Goal: Find contact information: Find contact information

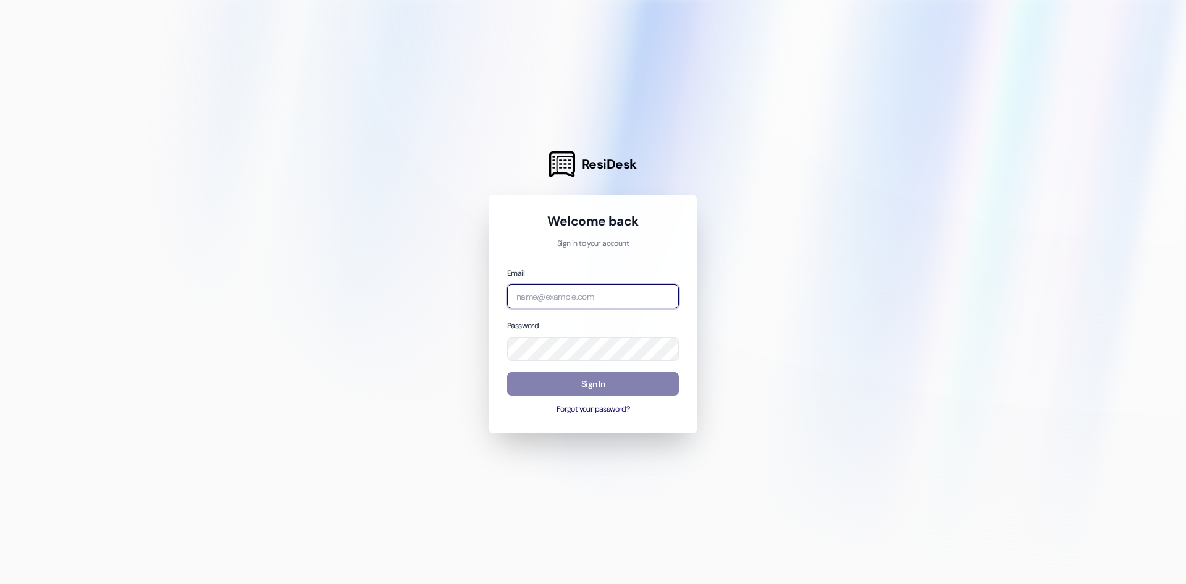
click at [567, 292] on input "email" at bounding box center [593, 296] width 172 height 24
type input "[PERSON_NAME][EMAIL_ADDRESS][DOMAIN_NAME]"
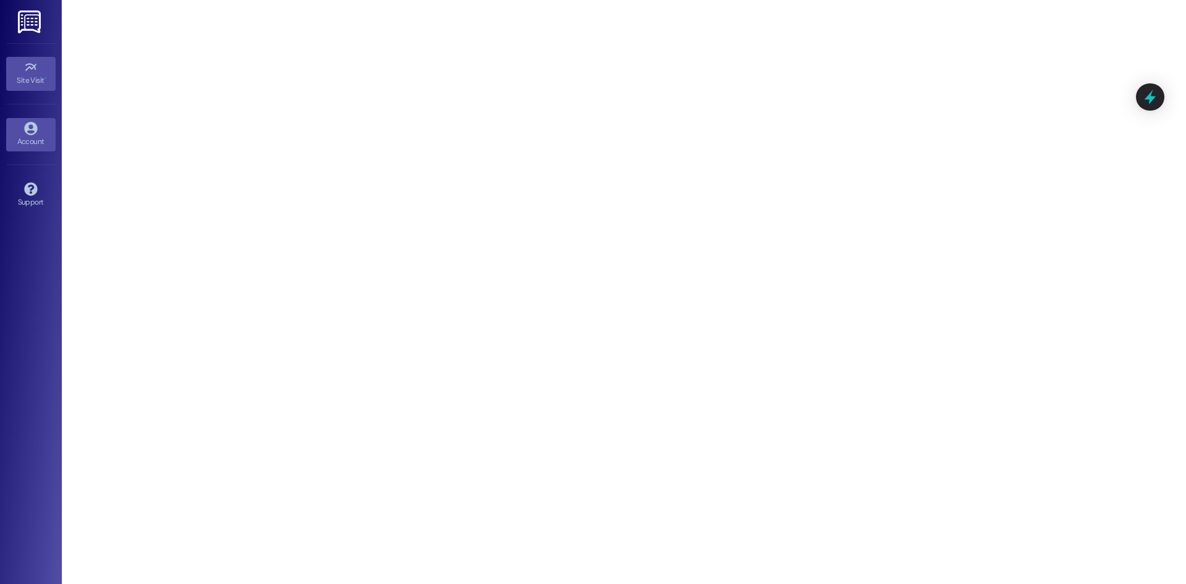
click at [31, 146] on div "Account" at bounding box center [31, 141] width 62 height 12
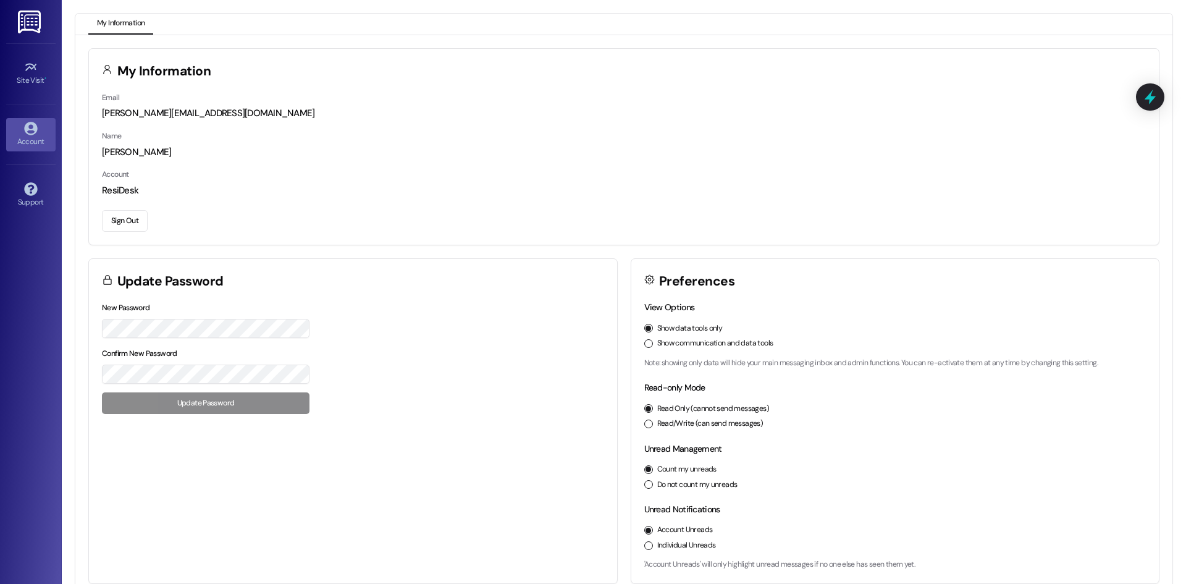
click at [36, 30] on img at bounding box center [30, 21] width 25 height 23
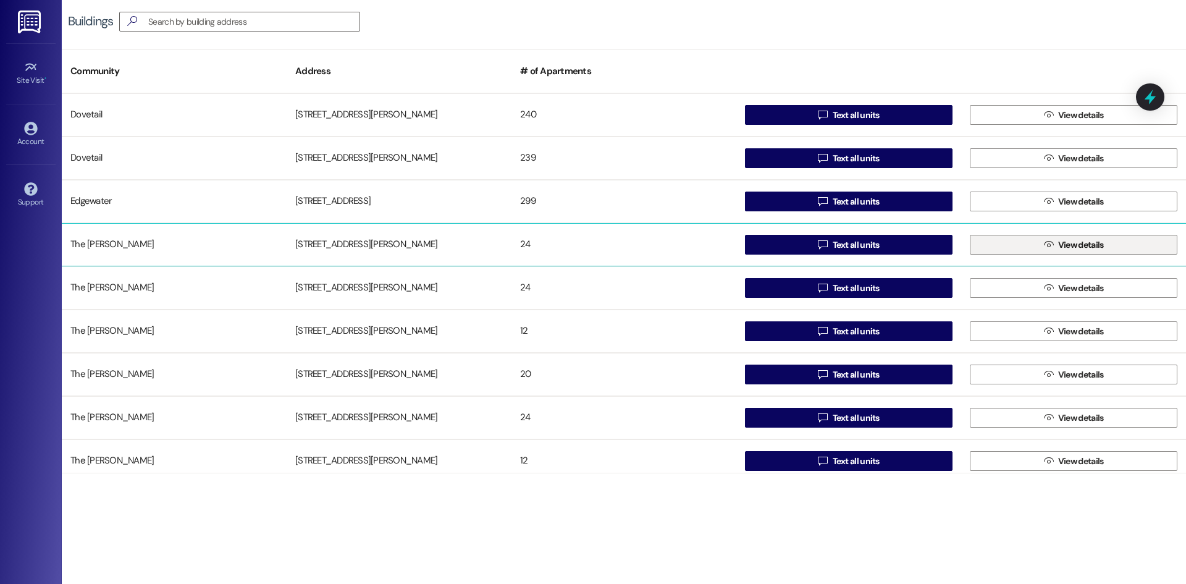
click at [1061, 243] on span "View details" at bounding box center [1081, 244] width 46 height 13
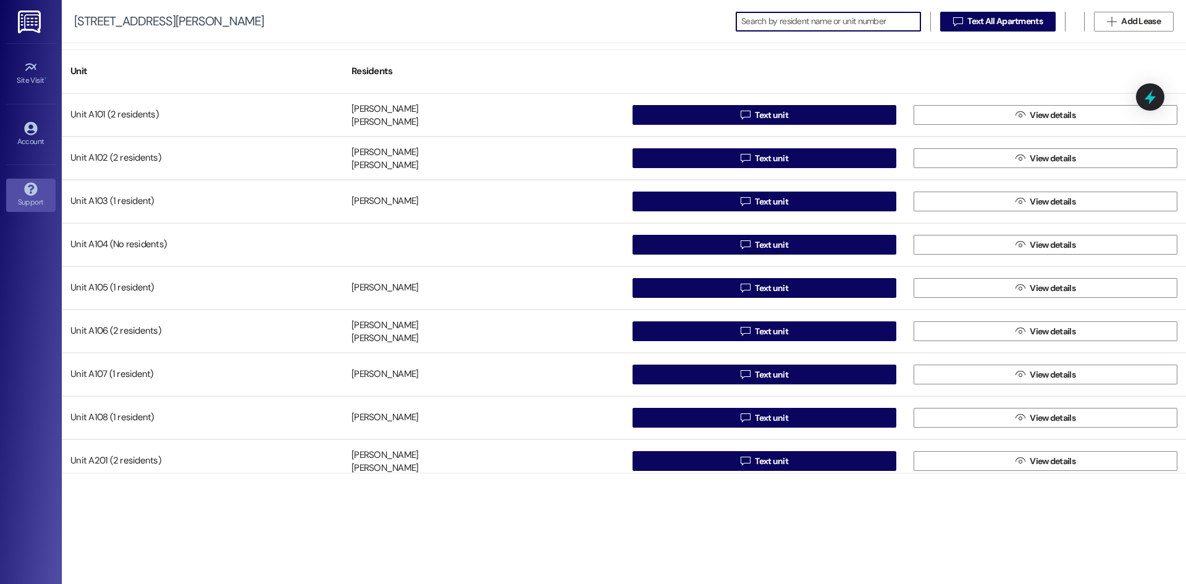
click at [34, 201] on div "Support" at bounding box center [31, 202] width 62 height 12
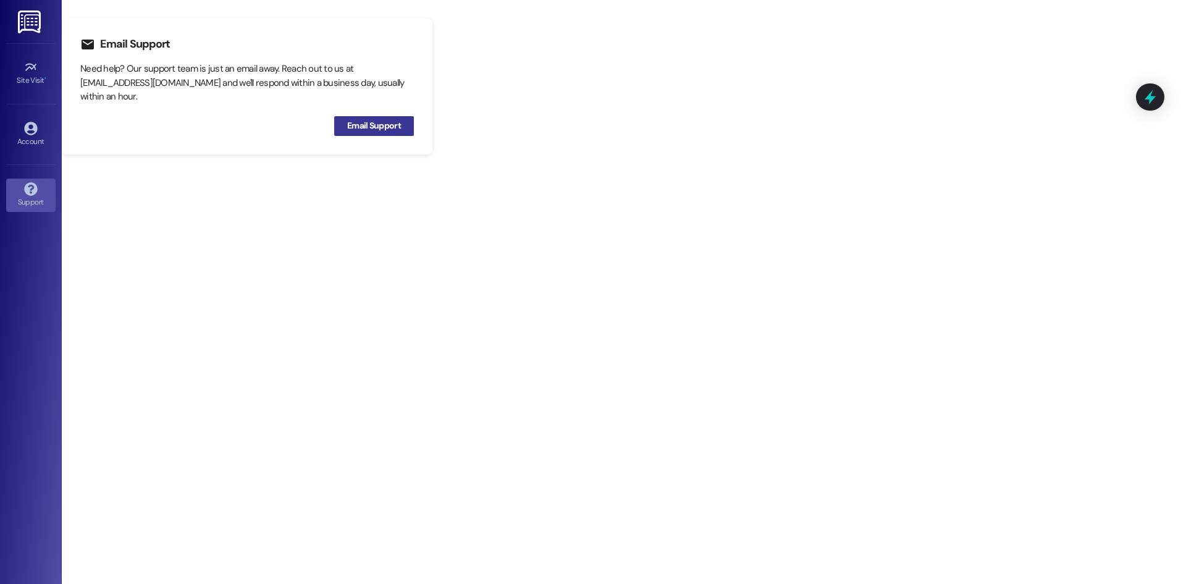
click at [372, 130] on span "Email Support" at bounding box center [374, 125] width 54 height 13
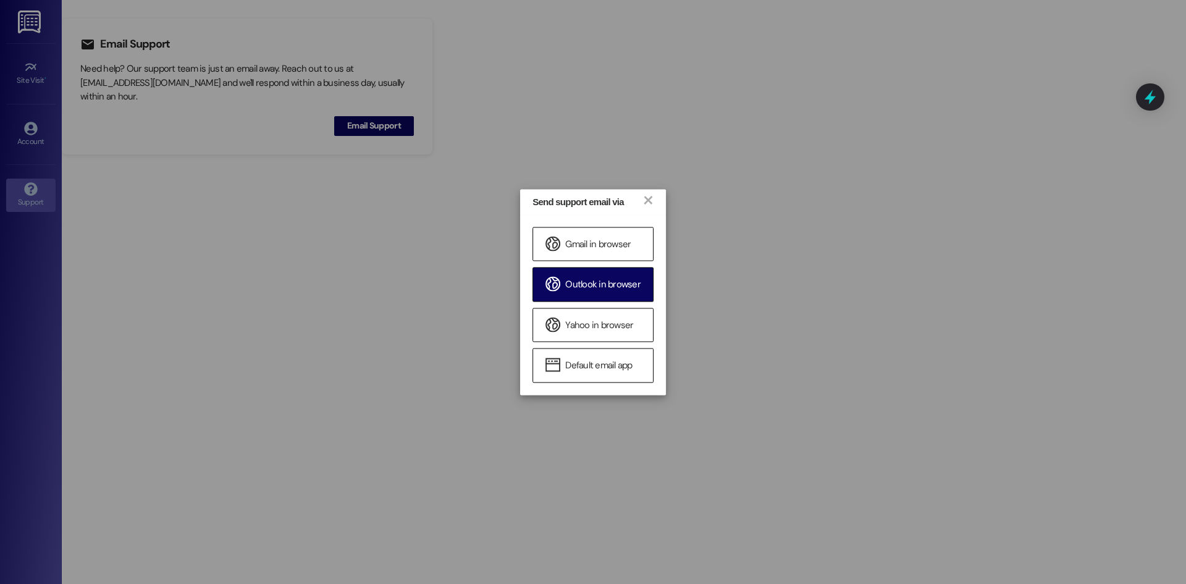
click at [613, 288] on span "Outlook in browser" at bounding box center [602, 285] width 75 height 13
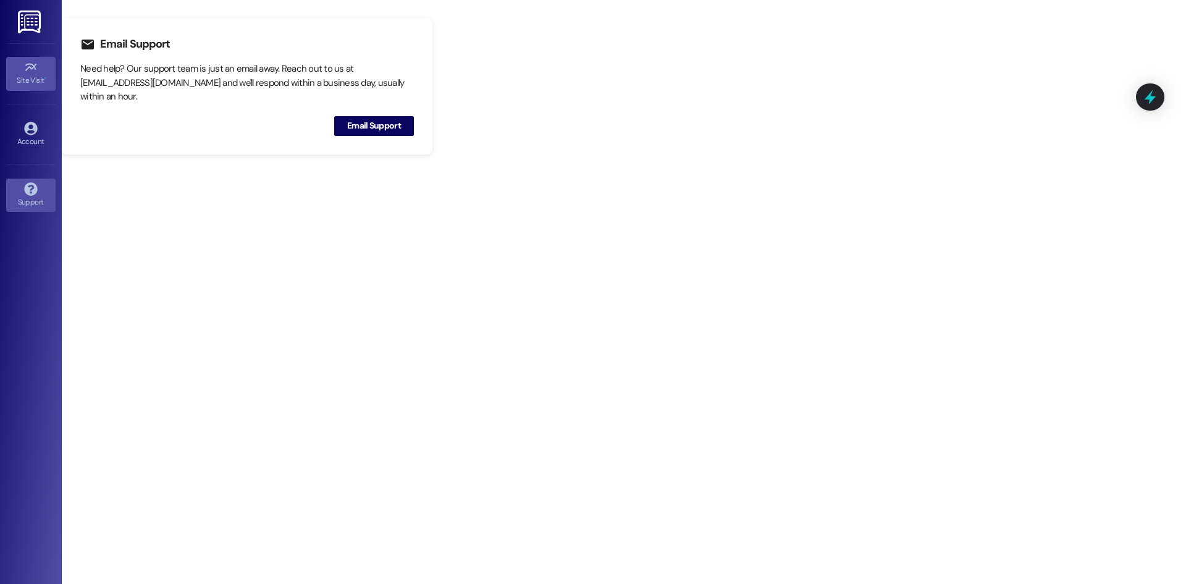
click at [28, 80] on div "Site Visit •" at bounding box center [31, 80] width 62 height 12
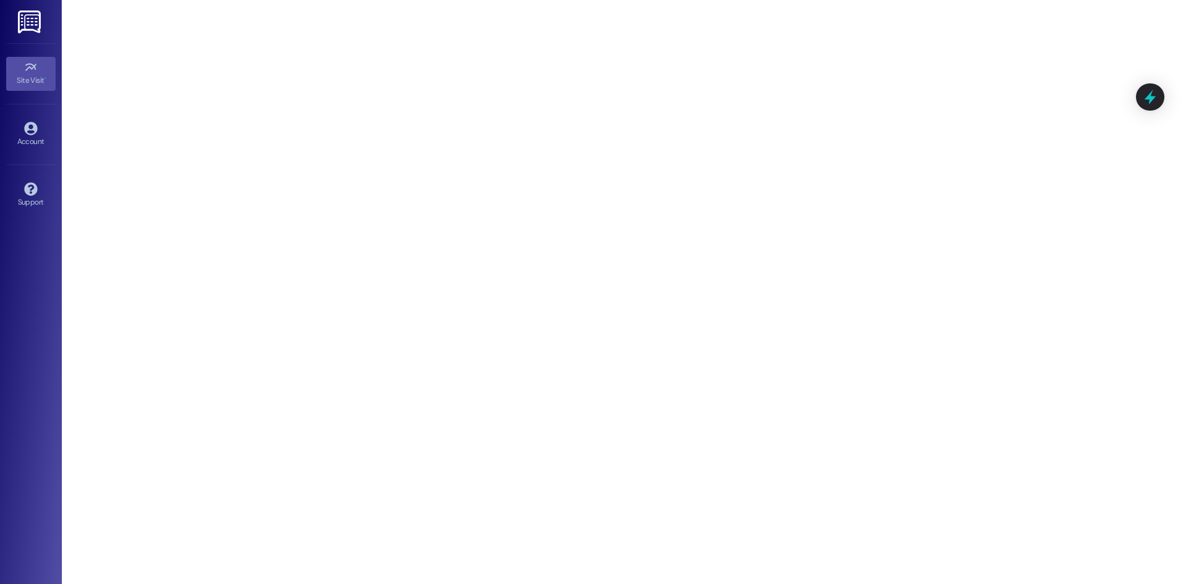
click at [30, 27] on img at bounding box center [30, 21] width 25 height 23
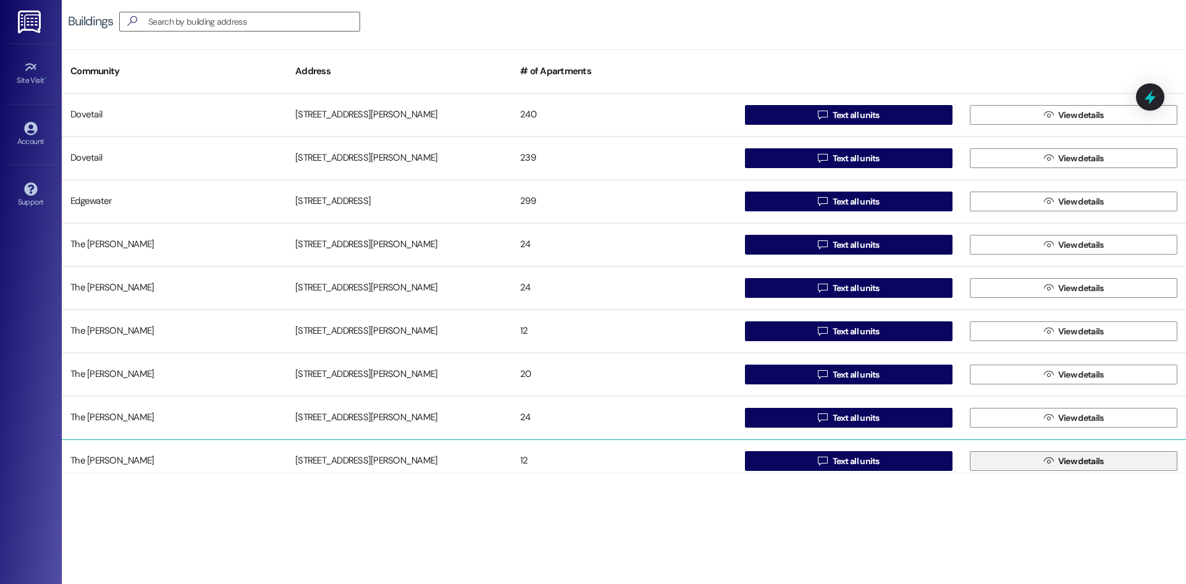
click at [1061, 461] on span "View details" at bounding box center [1081, 461] width 46 height 13
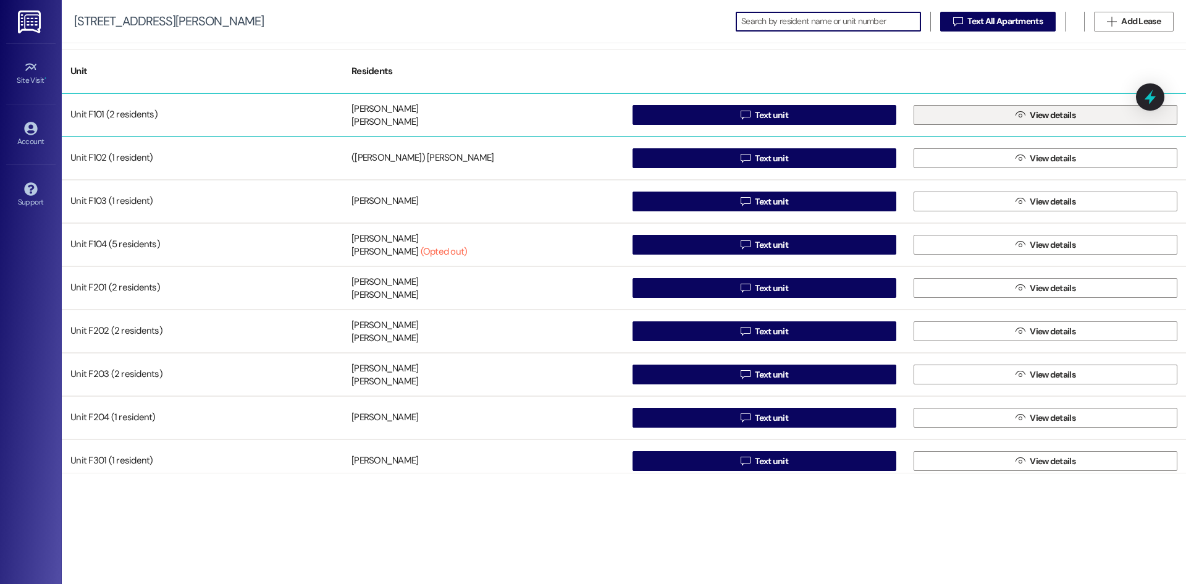
click at [1027, 112] on span "View details" at bounding box center [1052, 115] width 51 height 13
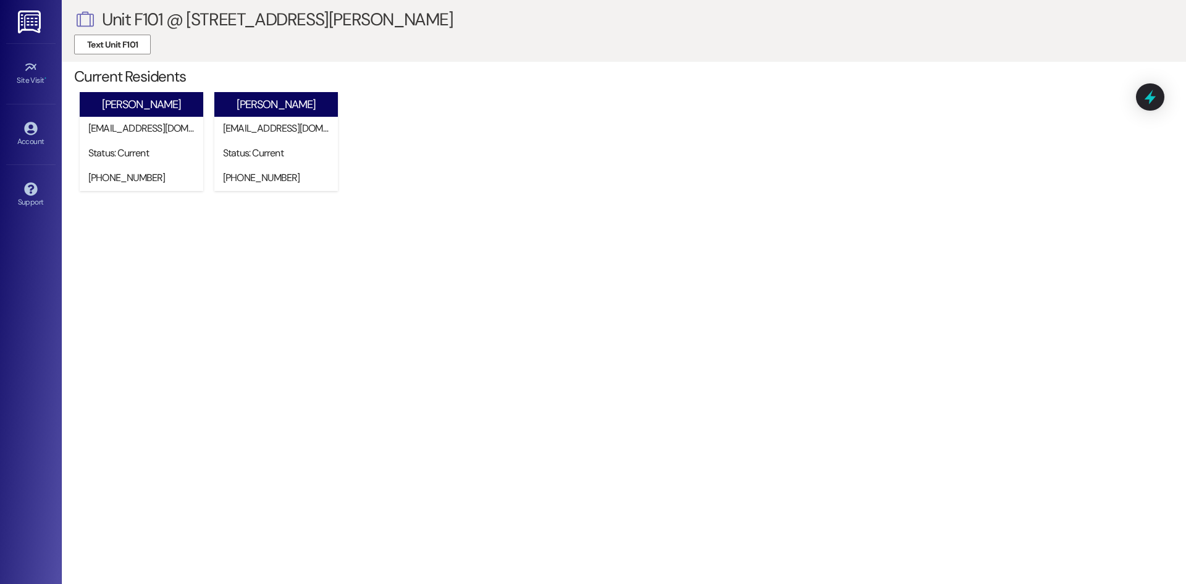
click at [29, 13] on img at bounding box center [30, 21] width 25 height 23
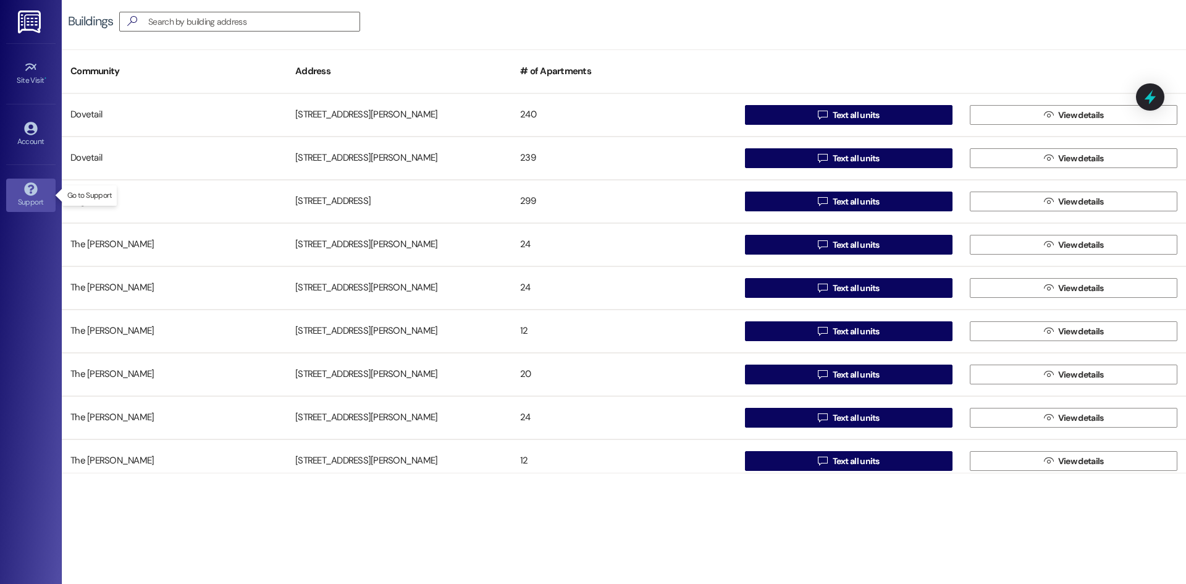
click at [28, 191] on icon at bounding box center [30, 188] width 13 height 13
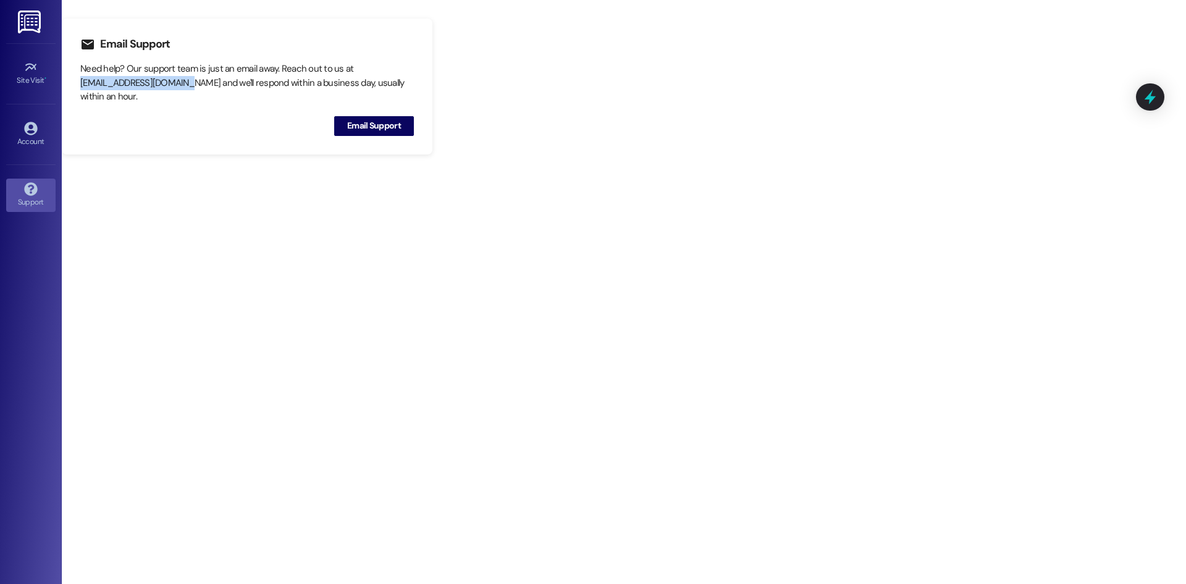
drag, startPoint x: 82, startPoint y: 84, endPoint x: 183, endPoint y: 84, distance: 100.7
click at [183, 84] on div "Need help? Our support team is just an email away. Reach out to us at [EMAIL_AD…" at bounding box center [246, 83] width 333 height 42
copy div "[EMAIL_ADDRESS][DOMAIN_NAME]"
